Goal: Transaction & Acquisition: Purchase product/service

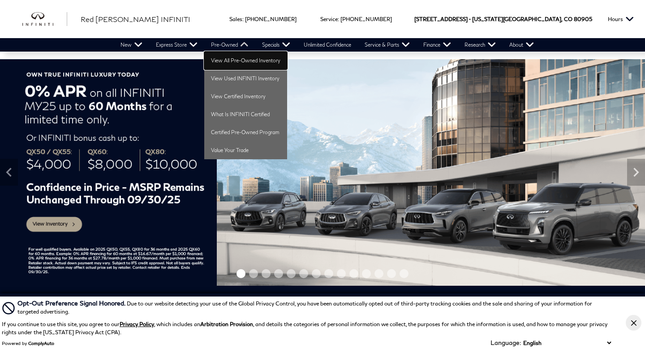
click at [238, 58] on link "View All Pre-Owned Inventory" at bounding box center [245, 61] width 83 height 18
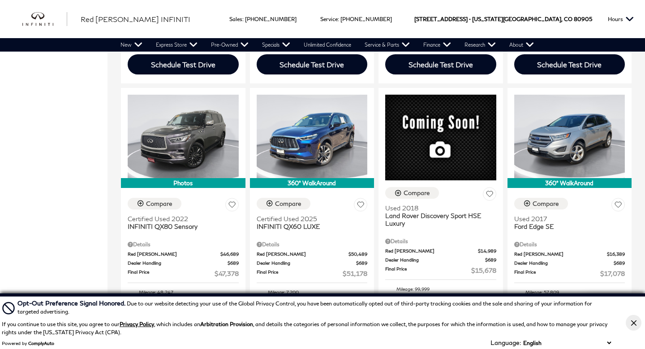
scroll to position [980, 0]
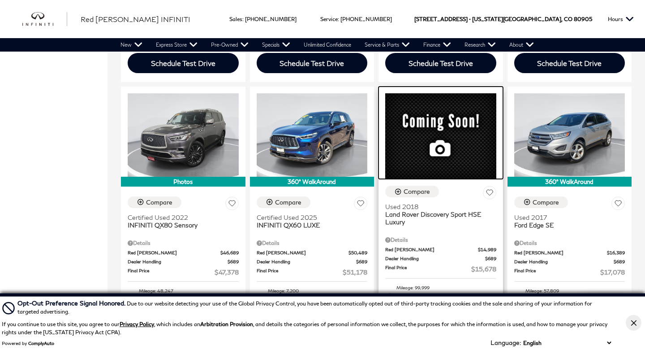
click at [424, 123] on div at bounding box center [441, 132] width 125 height 92
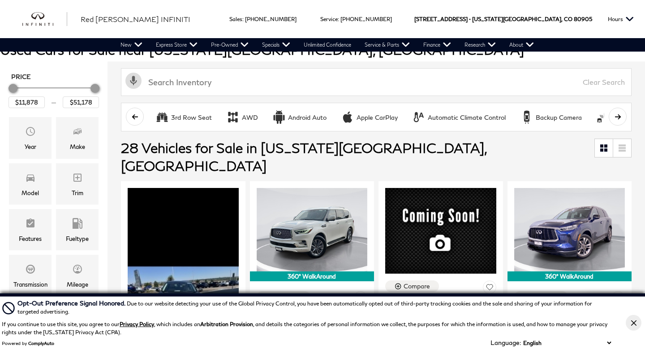
scroll to position [93, 0]
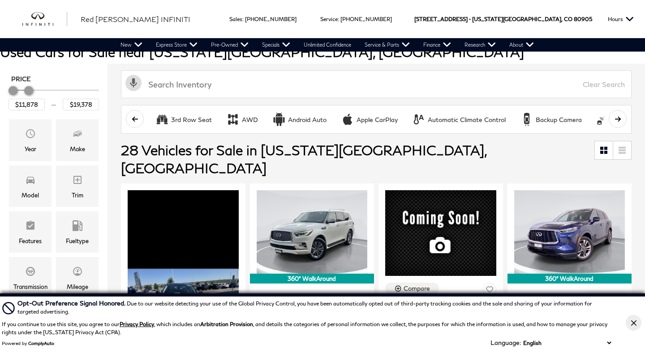
drag, startPoint x: 94, startPoint y: 90, endPoint x: 29, endPoint y: 95, distance: 64.7
click at [28, 95] on div "Maximum Price" at bounding box center [28, 90] width 9 height 9
type input "$19,878"
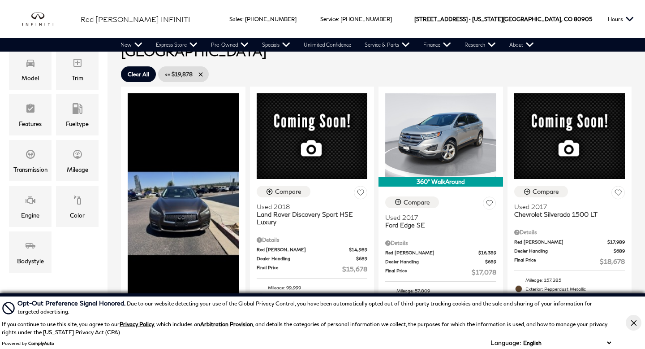
scroll to position [214, 0]
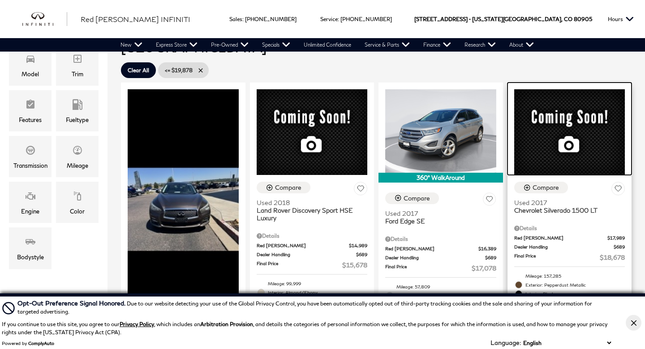
click at [579, 118] on div at bounding box center [570, 128] width 125 height 92
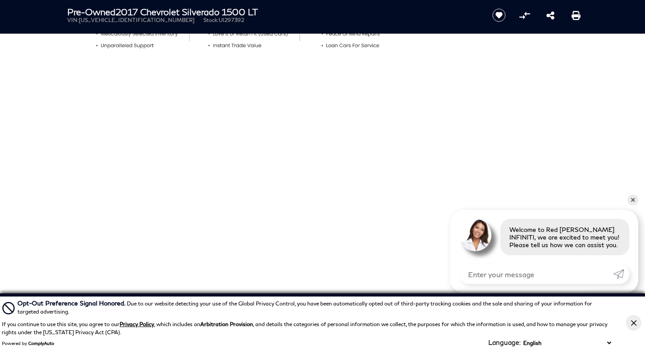
scroll to position [436, 0]
click at [633, 202] on link "✕" at bounding box center [633, 199] width 11 height 11
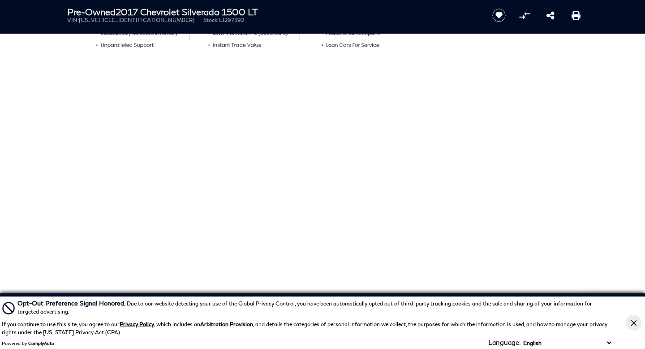
scroll to position [0, 0]
